Goal: Download file/media

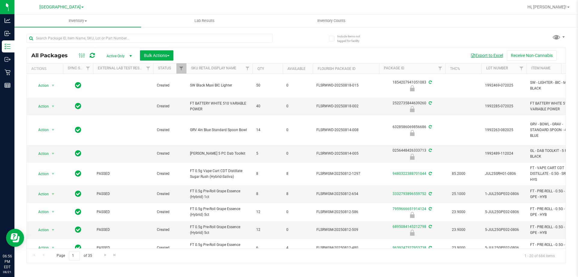
click at [493, 54] on button "Export to Excel" at bounding box center [487, 55] width 40 height 10
